Goal: Communication & Community: Participate in discussion

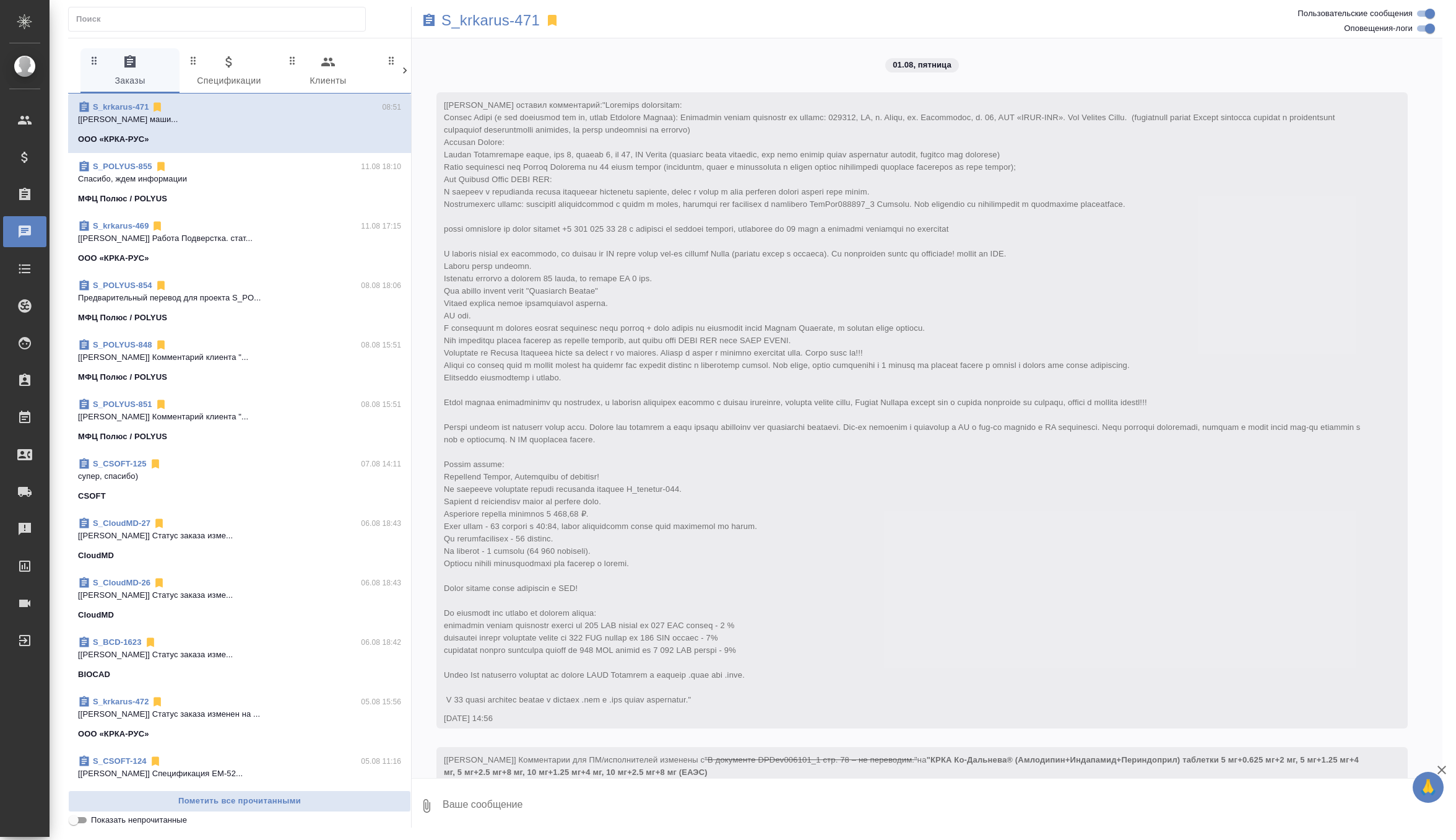
click at [292, 167] on div "S_POLYUS-855 11.08 18:10" at bounding box center [239, 166] width 323 height 12
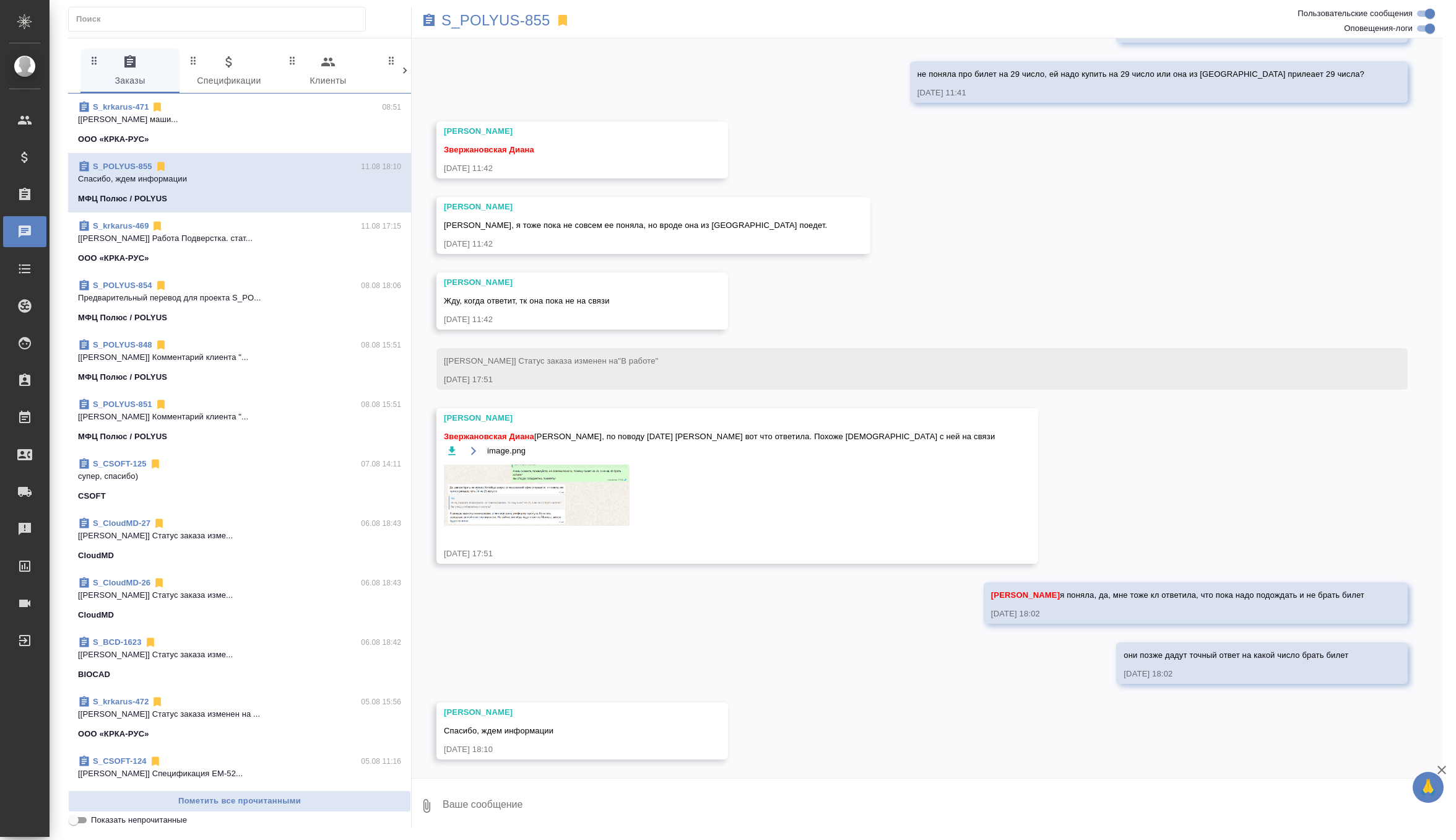
scroll to position [4829, 0]
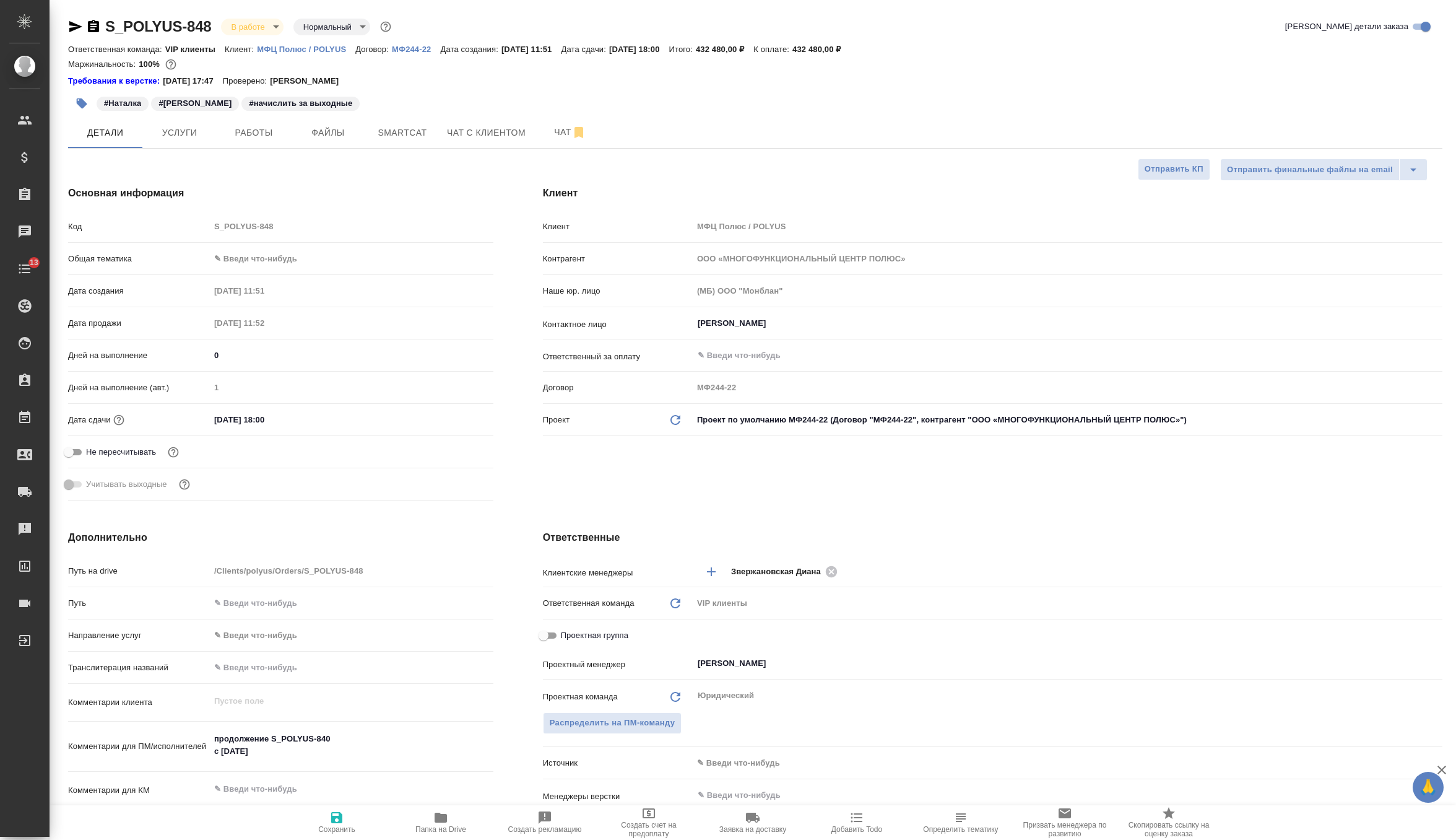
select select "RU"
click at [536, 131] on button "Чат" at bounding box center [569, 132] width 75 height 31
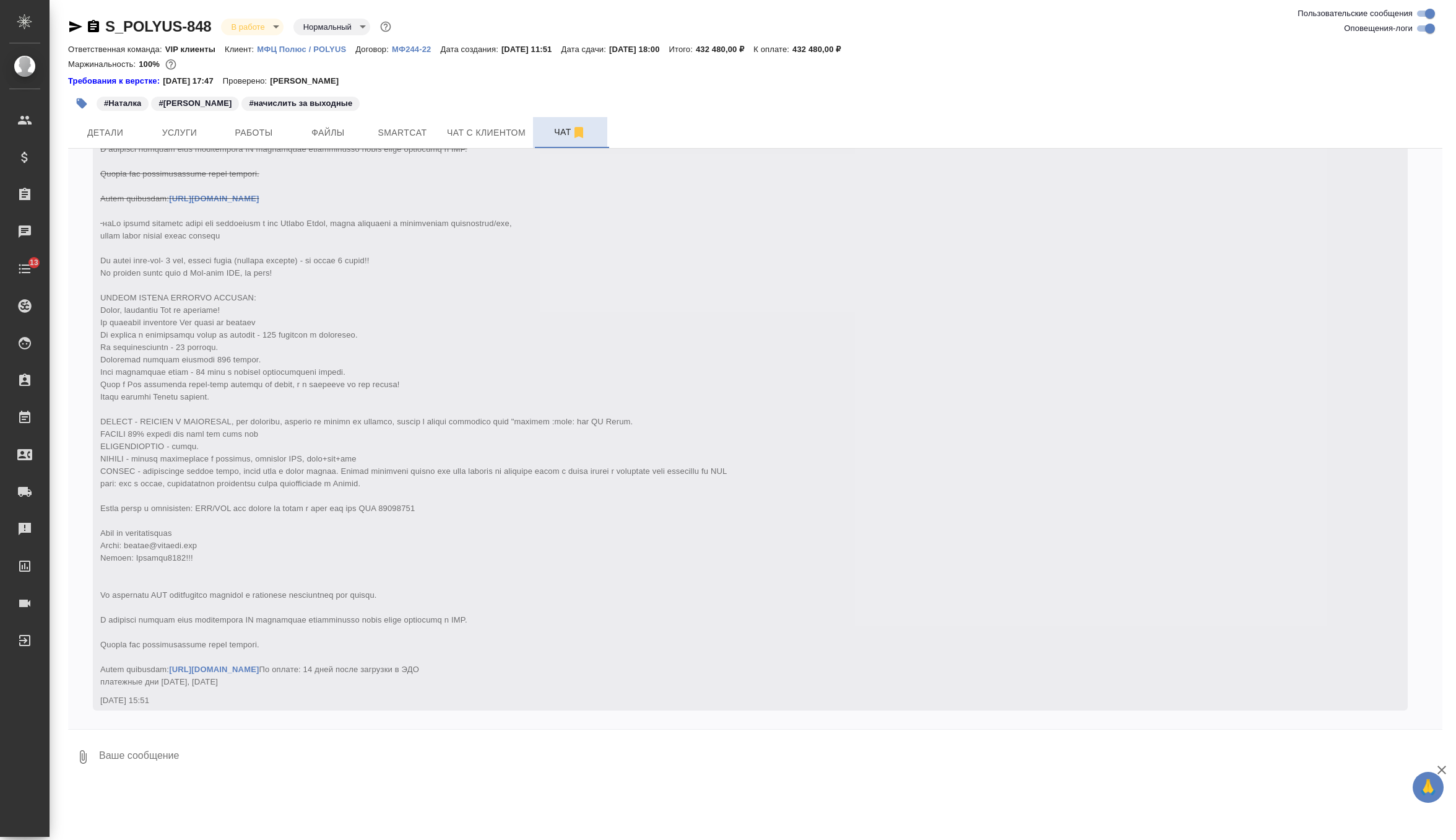
scroll to position [3398, 0]
